Goal: Task Accomplishment & Management: Manage account settings

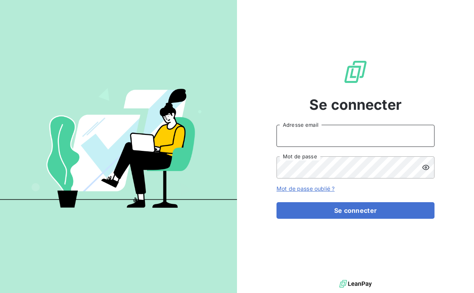
click at [318, 129] on input "Adresse email" at bounding box center [355, 136] width 158 height 22
type input "[PERSON_NAME][EMAIL_ADDRESS][PERSON_NAME][DOMAIN_NAME]"
click at [276, 202] on button "Se connecter" at bounding box center [355, 210] width 158 height 17
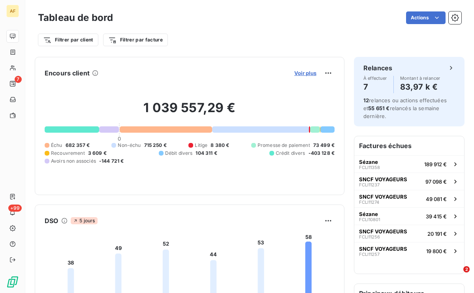
click at [309, 74] on span "Voir plus" at bounding box center [305, 73] width 22 height 6
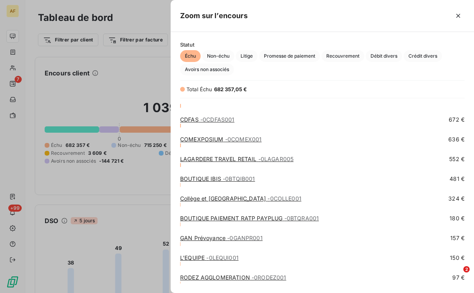
scroll to position [658, 0]
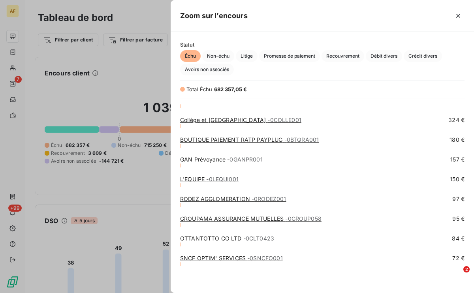
click at [109, 100] on div at bounding box center [237, 146] width 474 height 293
